Goal: Find specific page/section: Find specific page/section

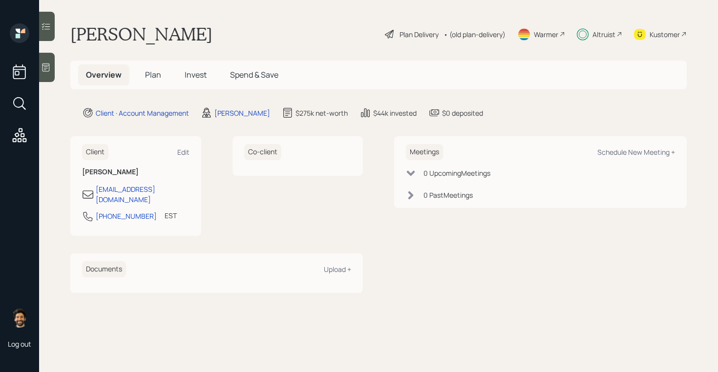
click at [198, 73] on span "Invest" at bounding box center [196, 74] width 22 height 11
